Goal: Use online tool/utility: Utilize a website feature to perform a specific function

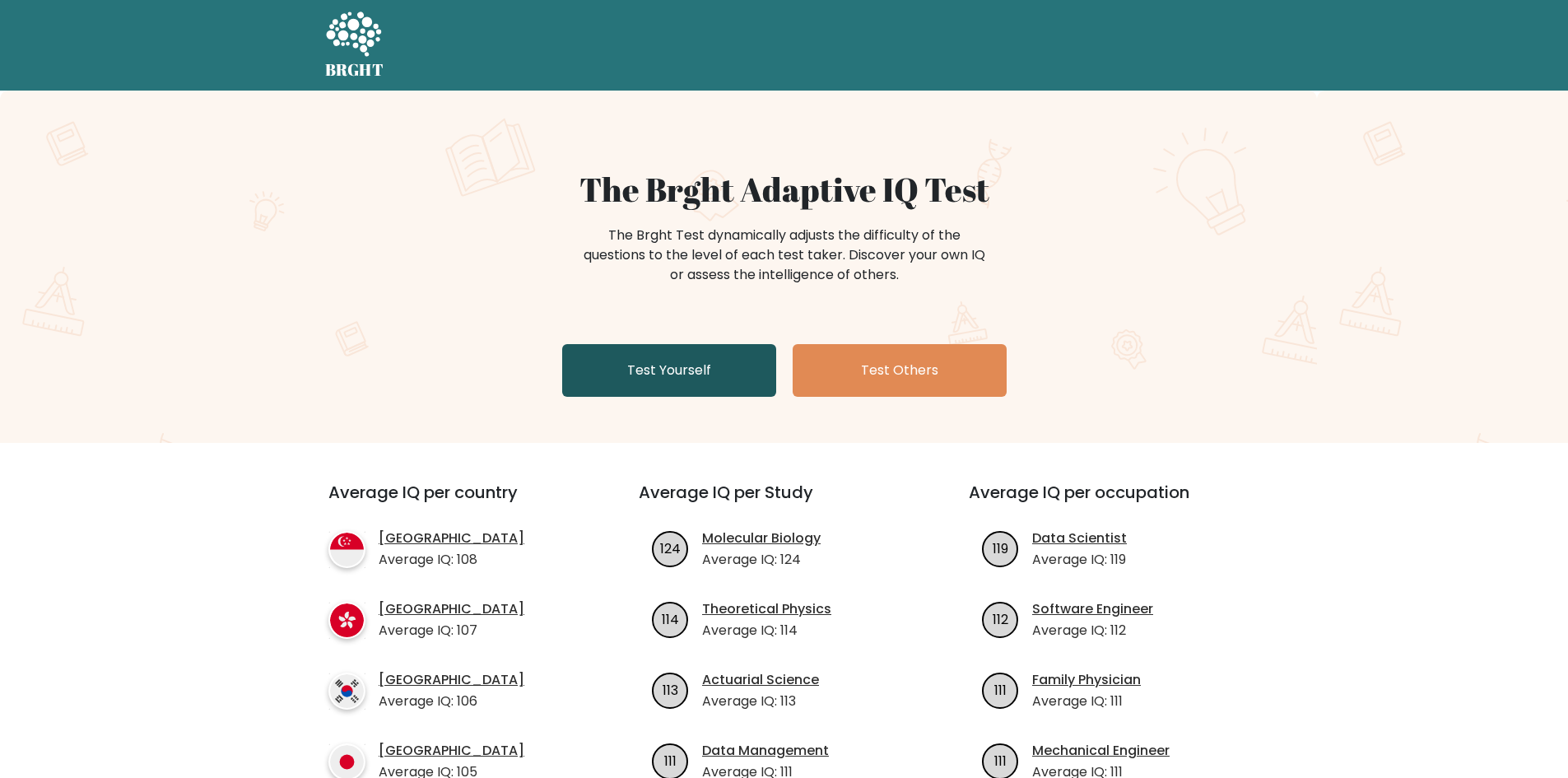
click at [667, 363] on link "Test Yourself" at bounding box center [669, 370] width 214 height 53
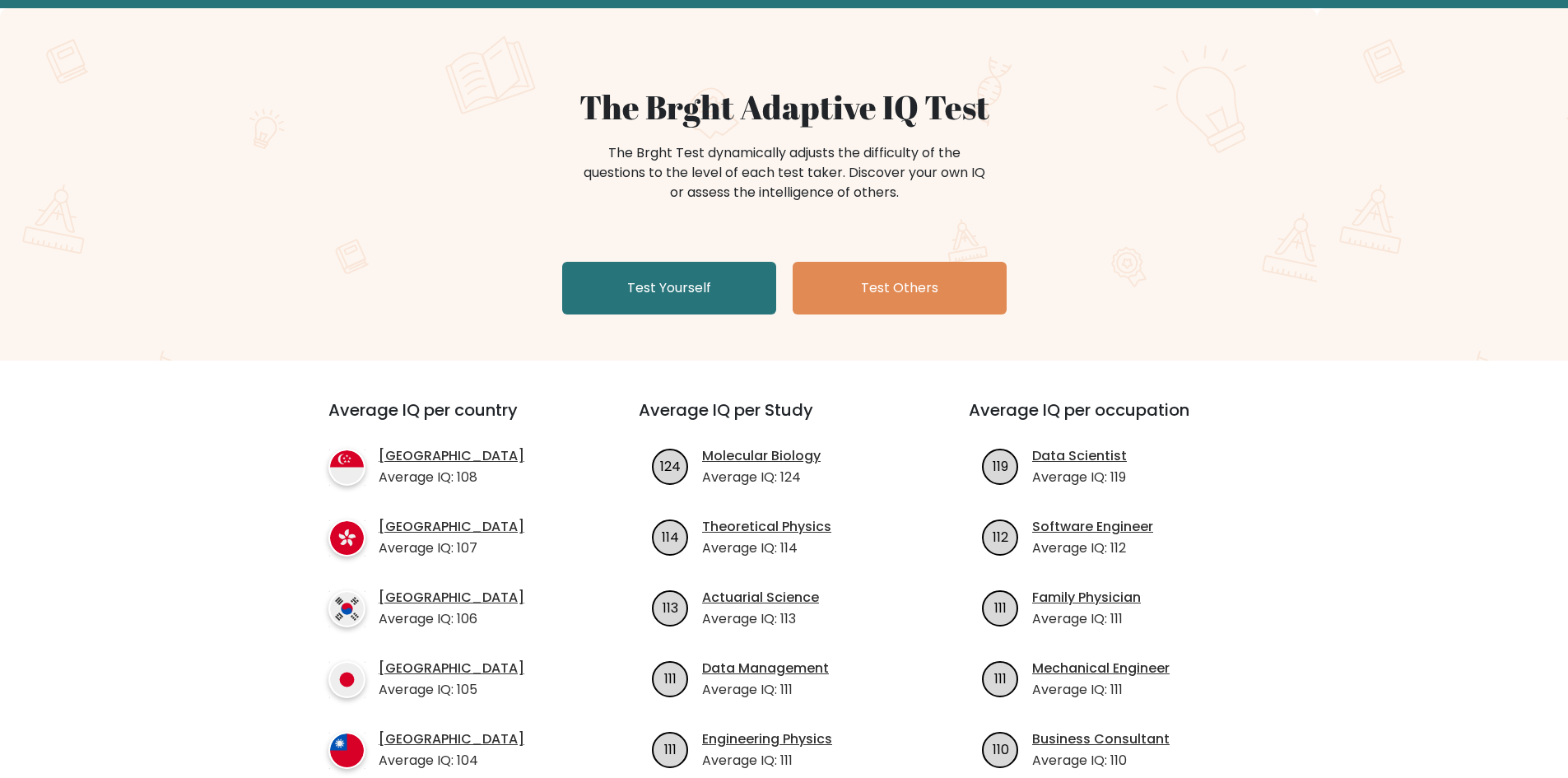
scroll to position [165, 0]
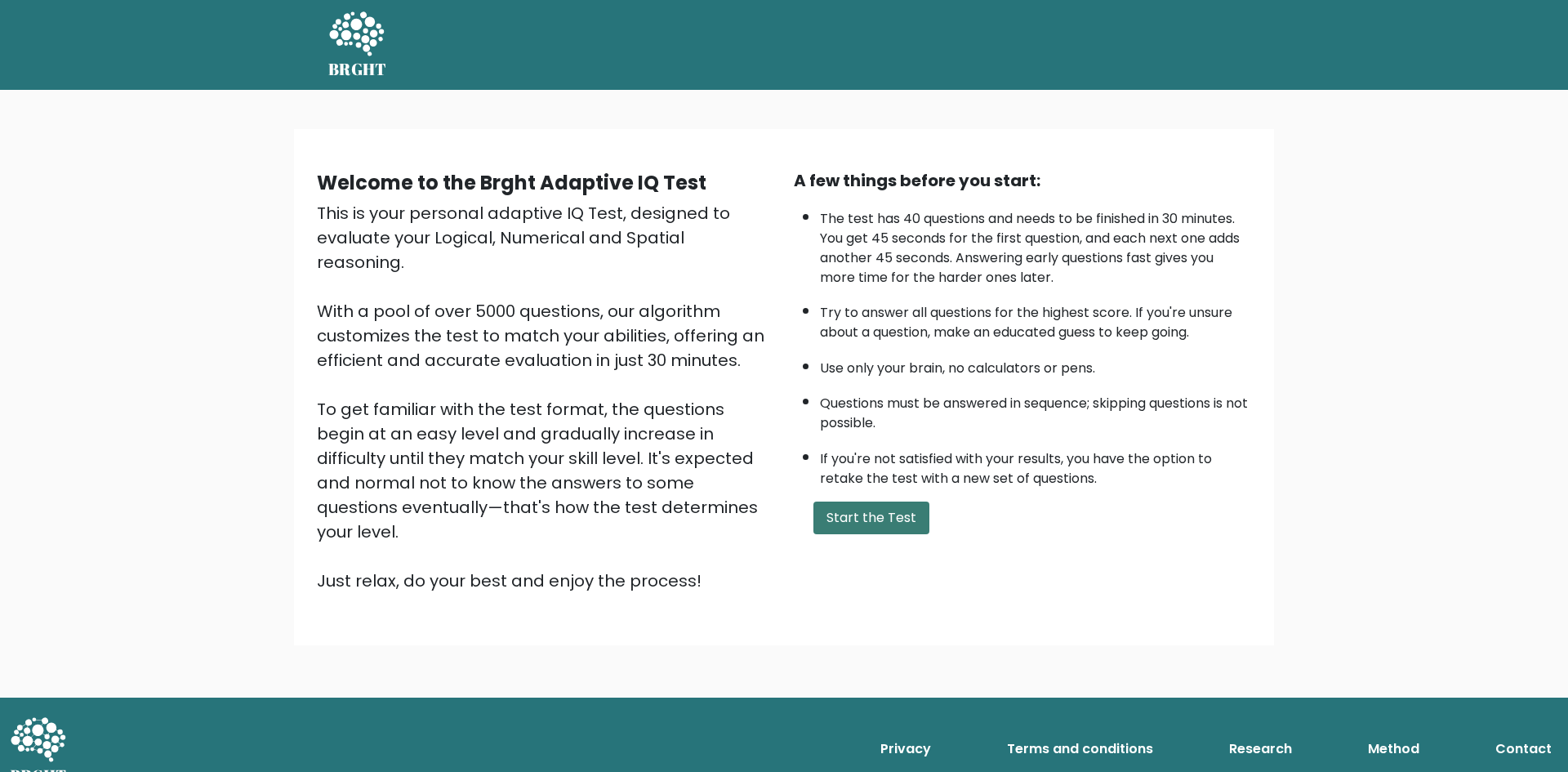
click at [864, 523] on button "Start the Test" at bounding box center [871, 518] width 116 height 32
click at [838, 515] on button "Start the Test" at bounding box center [871, 518] width 116 height 32
click at [858, 526] on button "Start the Test" at bounding box center [871, 518] width 116 height 32
click at [858, 521] on button "Start the Test" at bounding box center [871, 518] width 116 height 32
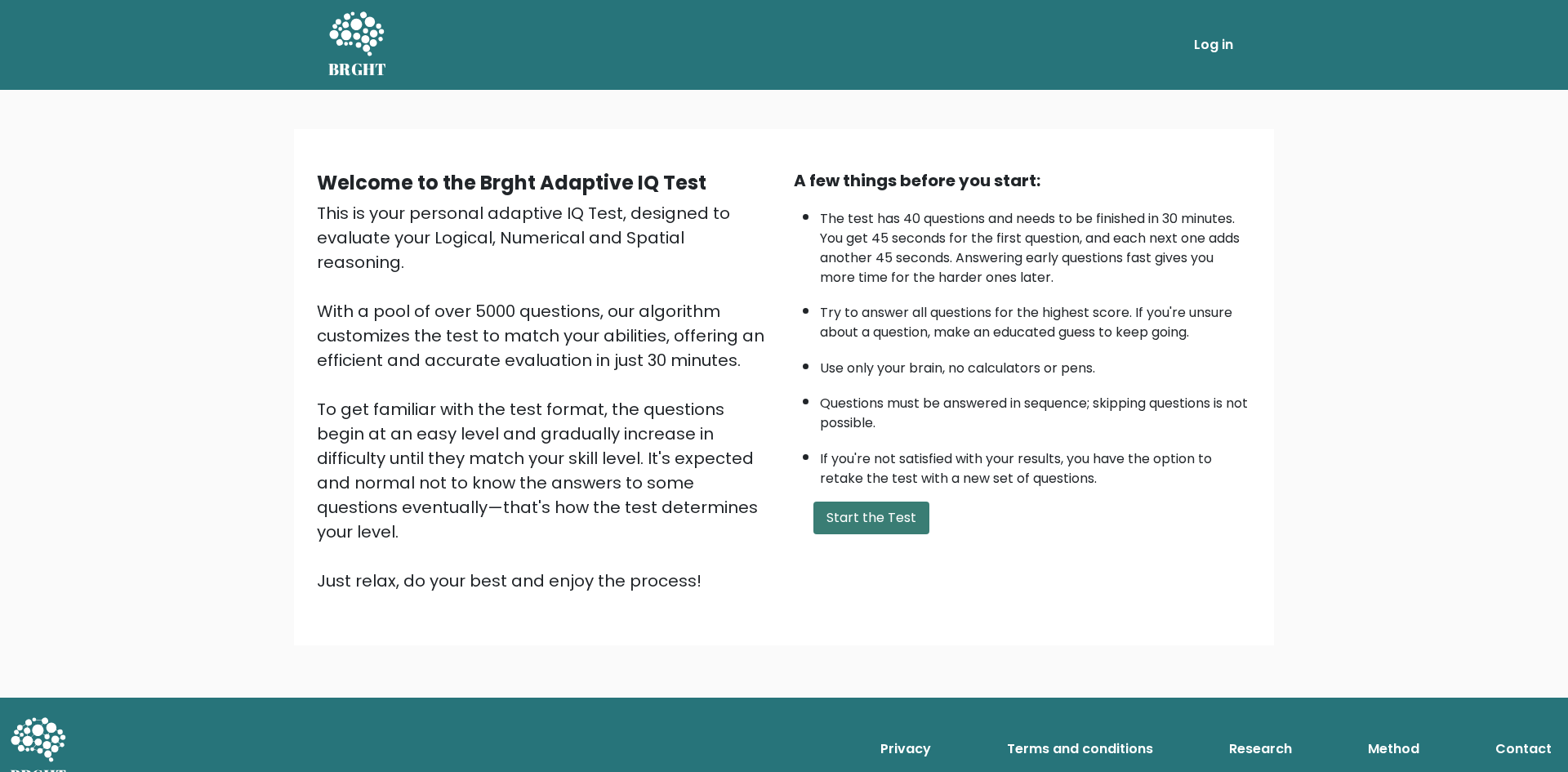
click at [858, 521] on button "Start the Test" at bounding box center [871, 518] width 116 height 32
